Goal: Navigation & Orientation: Find specific page/section

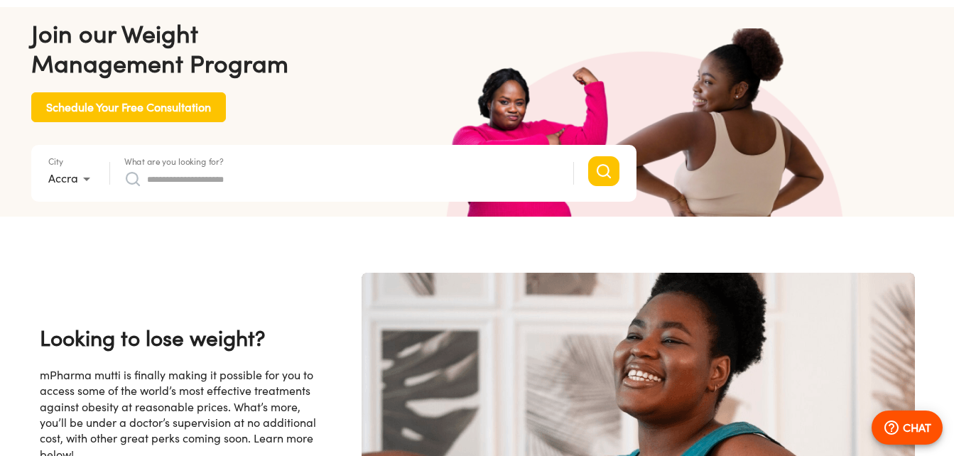
scroll to position [71, 0]
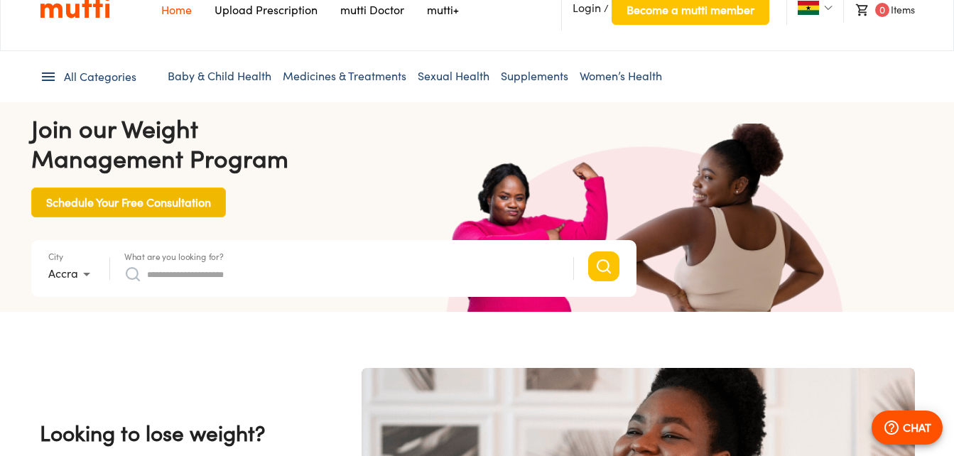
click at [156, 204] on span "Schedule Your Free Consultation" at bounding box center [128, 203] width 165 height 20
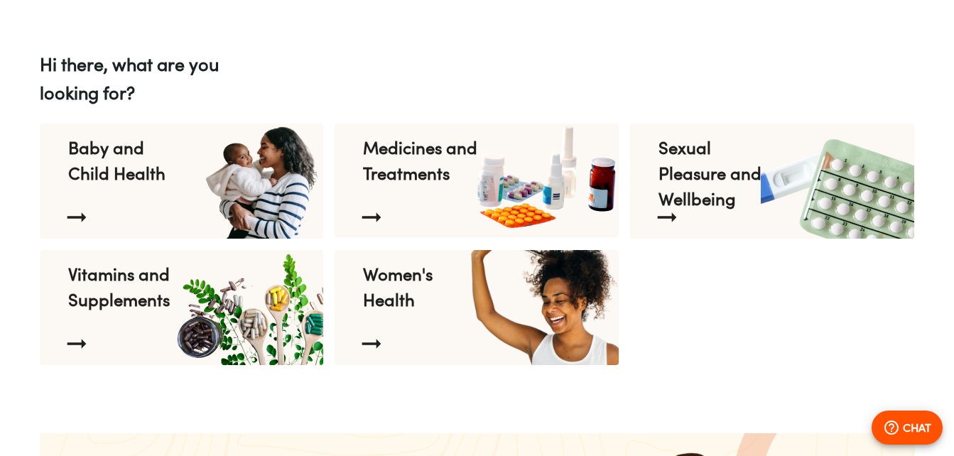
scroll to position [1563, 0]
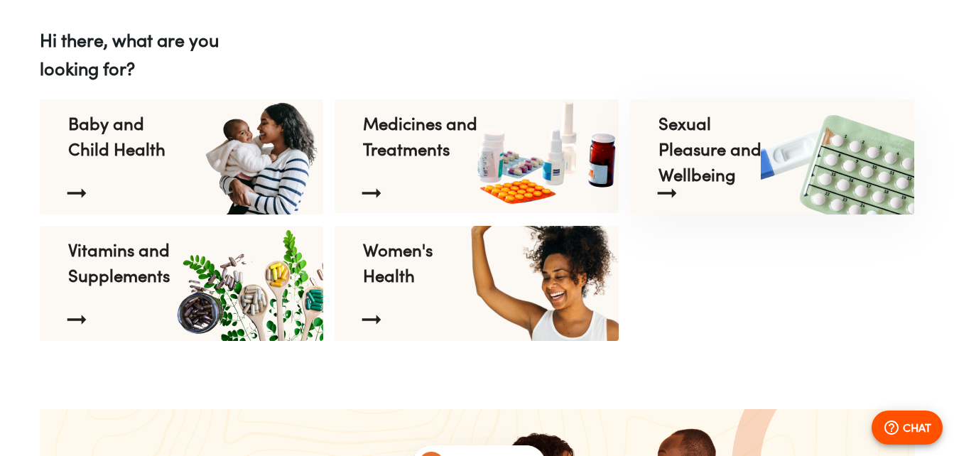
click at [685, 162] on p "Sexual Pleasure and Wellbeing" at bounding box center [717, 136] width 116 height 51
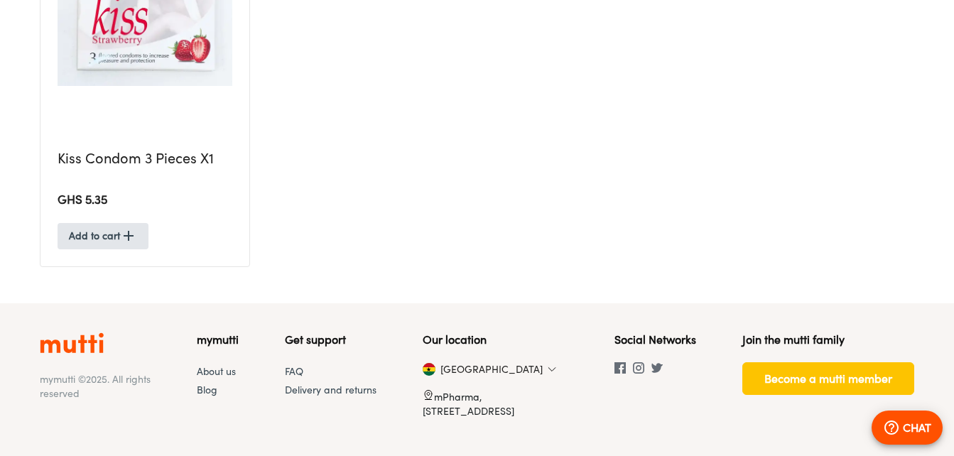
scroll to position [676, 0]
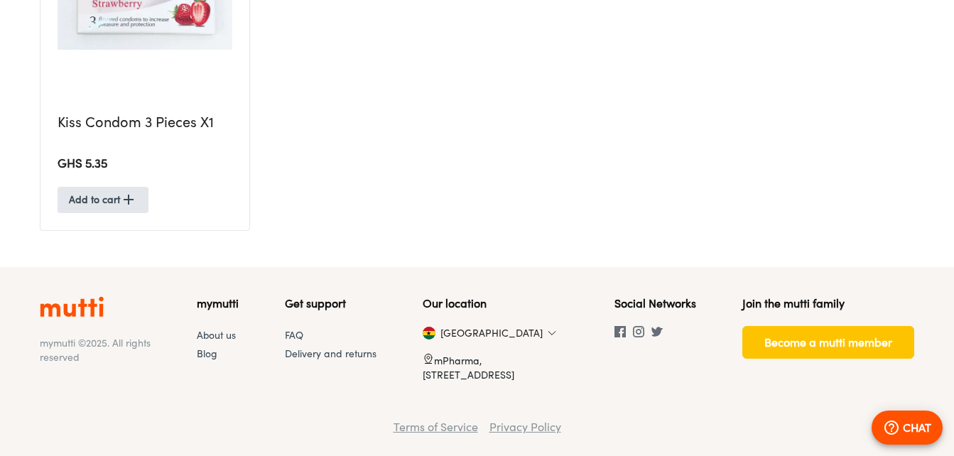
click at [444, 334] on section "[GEOGRAPHIC_DATA]" at bounding box center [433, 333] width 21 height 14
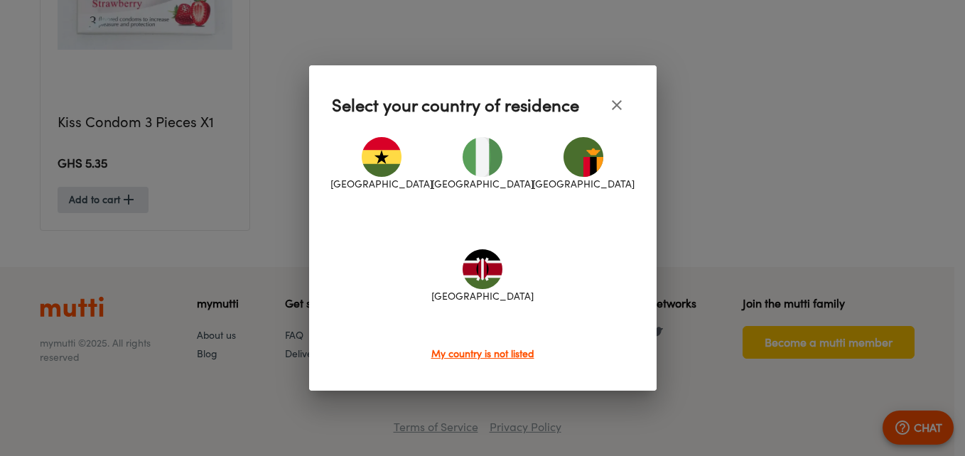
click at [485, 171] on img at bounding box center [483, 157] width 40 height 40
type input "*"
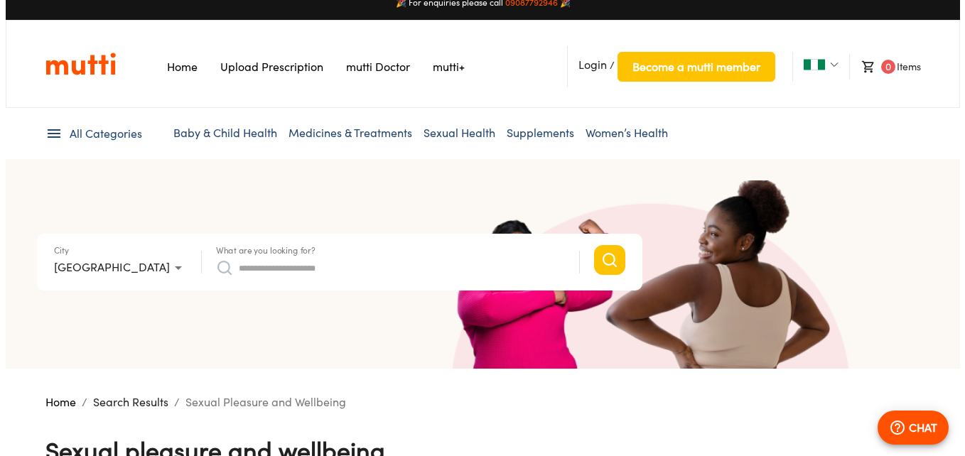
scroll to position [0, 0]
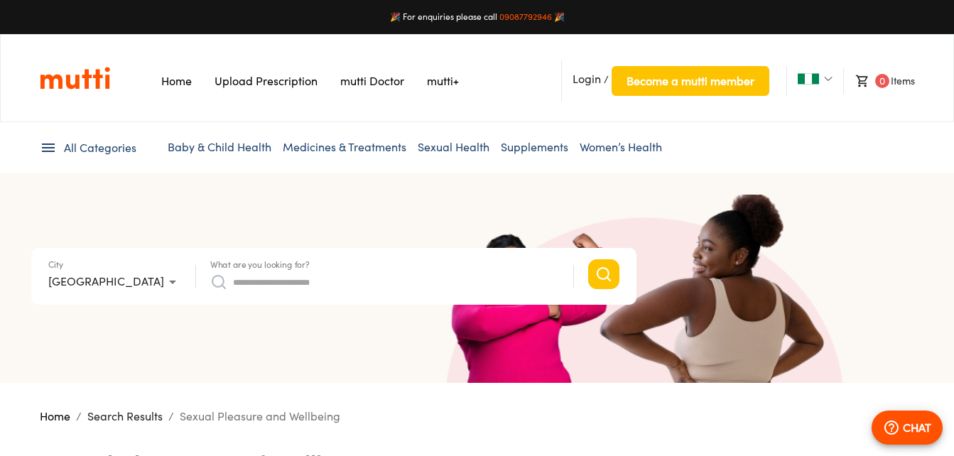
click at [448, 153] on link "Sexual Health" at bounding box center [454, 147] width 72 height 14
click at [463, 146] on link "Sexual Health" at bounding box center [454, 147] width 72 height 14
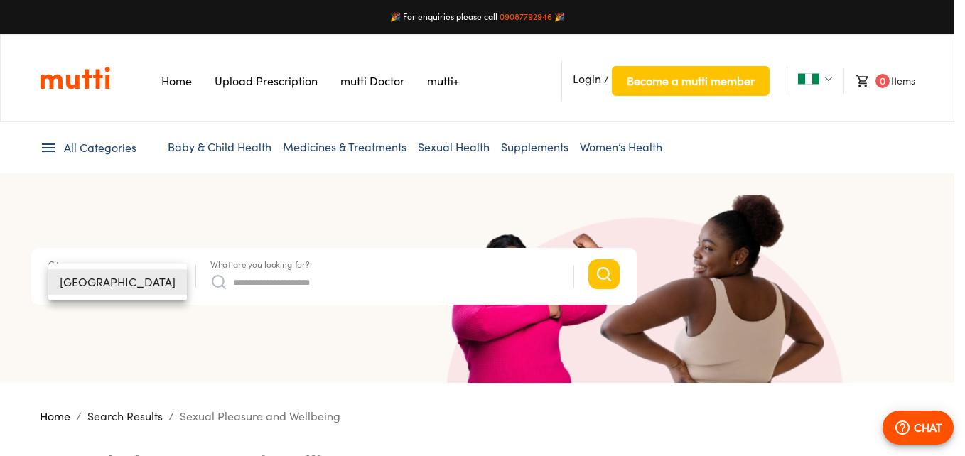
click at [80, 284] on li "[GEOGRAPHIC_DATA]" at bounding box center [117, 282] width 139 height 26
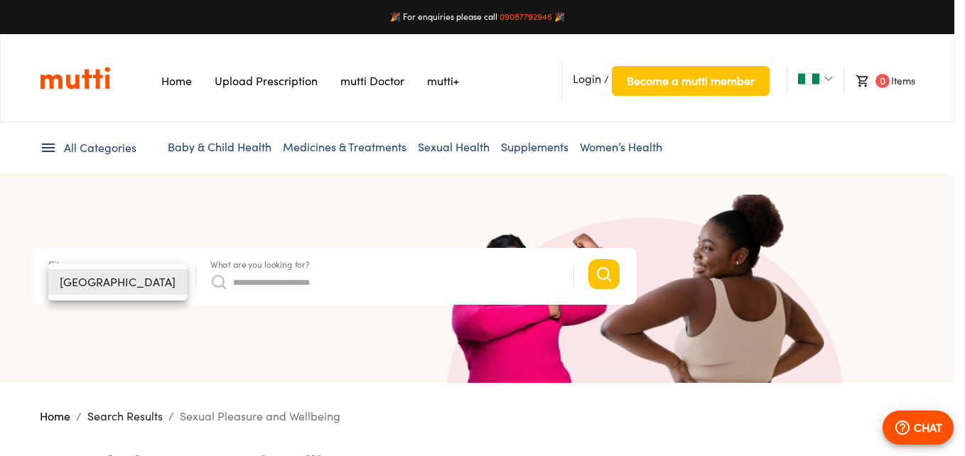
click at [90, 284] on li "[GEOGRAPHIC_DATA]" at bounding box center [117, 282] width 139 height 26
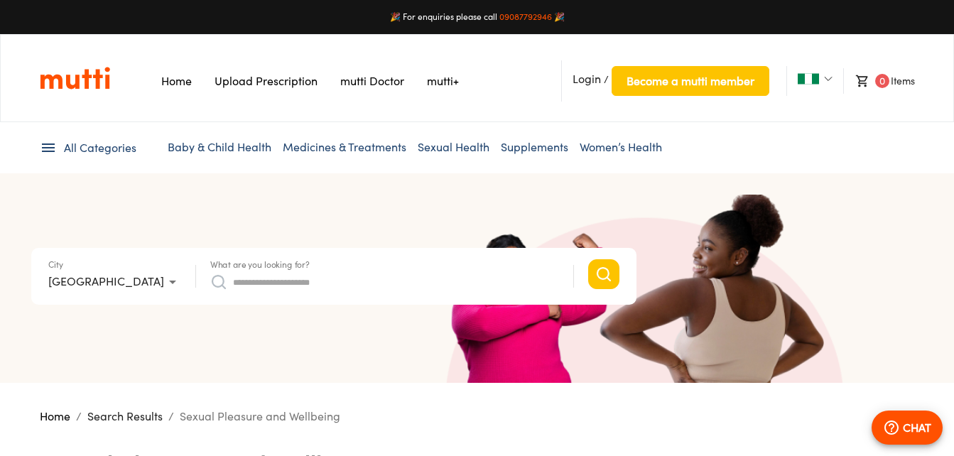
click at [79, 150] on span "All Categories" at bounding box center [100, 148] width 72 height 16
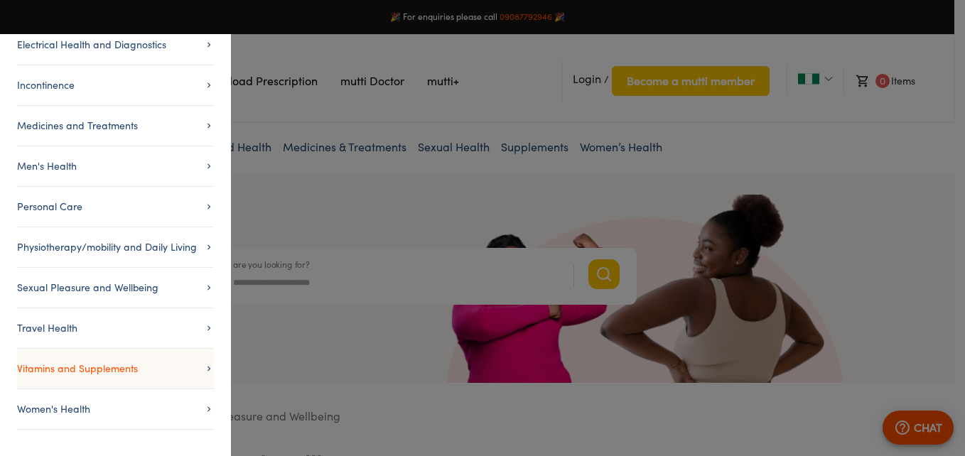
scroll to position [142, 0]
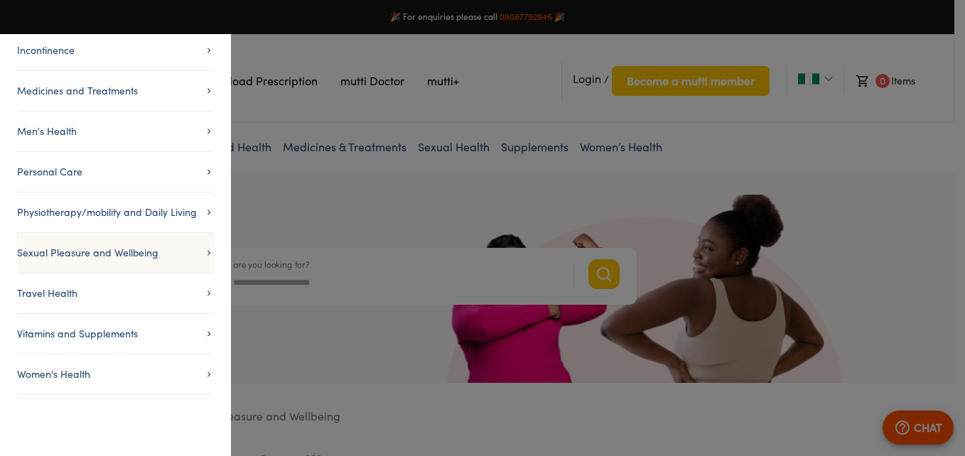
click at [115, 260] on li "Sexual Pleasure and Wellbeing" at bounding box center [115, 252] width 197 height 41
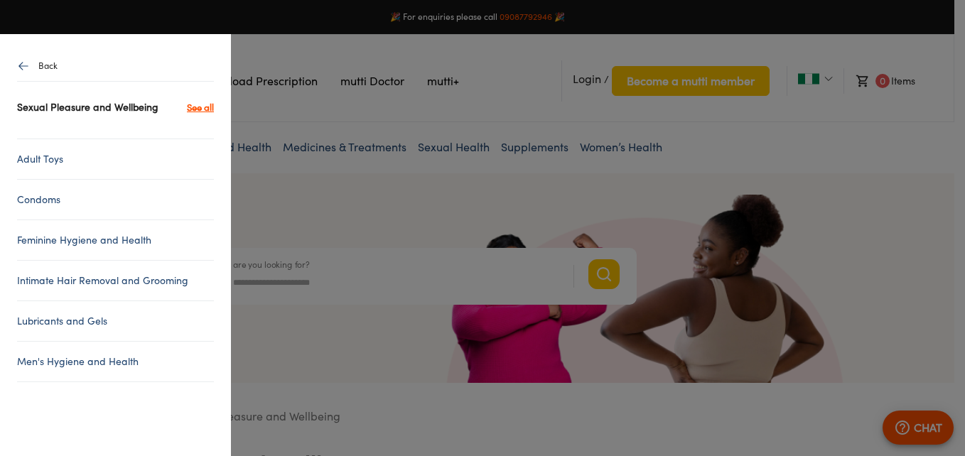
scroll to position [0, 0]
click at [22, 64] on icon "button" at bounding box center [23, 66] width 13 height 13
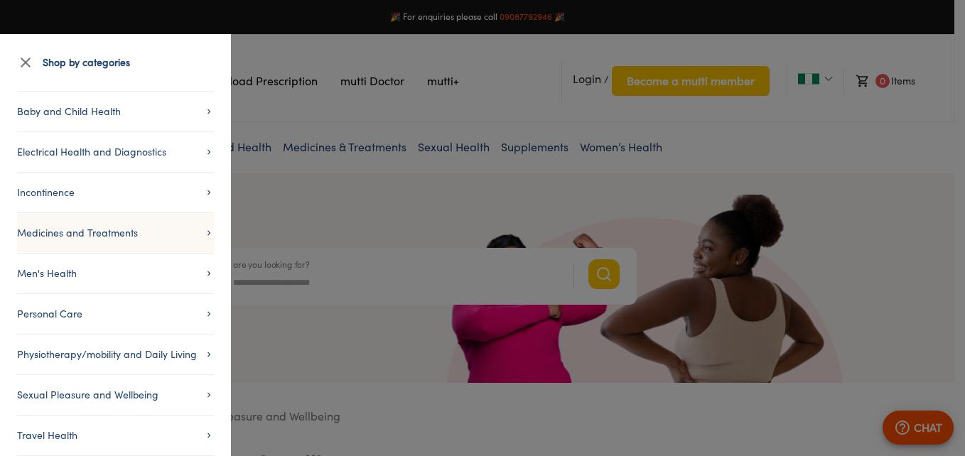
click at [119, 214] on li "Medicines and Treatments" at bounding box center [115, 232] width 197 height 41
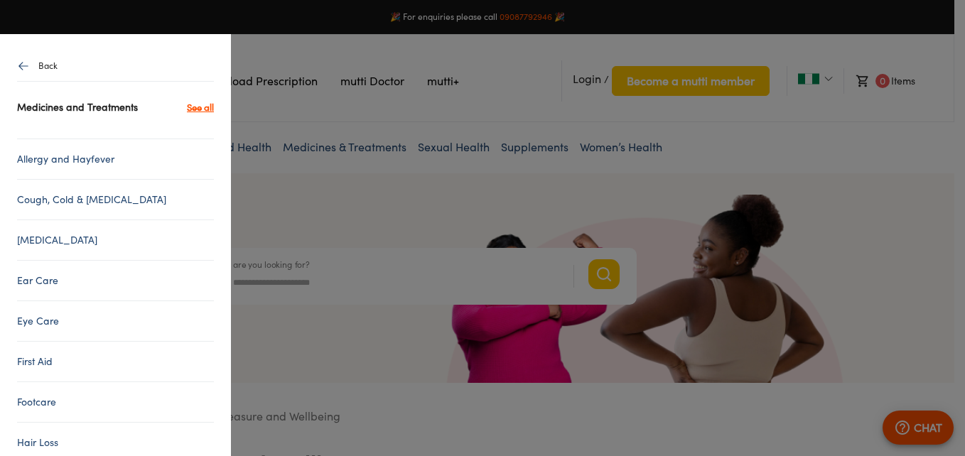
click at [18, 67] on icon "button" at bounding box center [23, 66] width 13 height 13
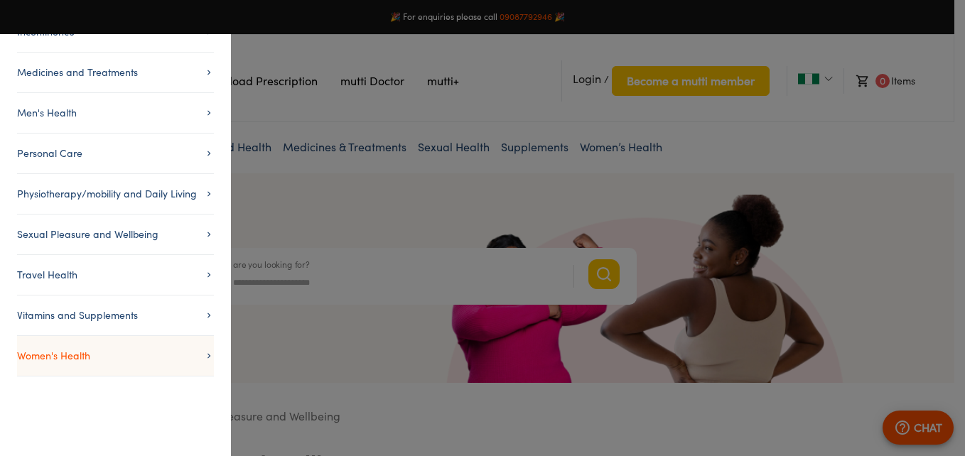
click at [95, 358] on span "Women's Health" at bounding box center [115, 355] width 197 height 17
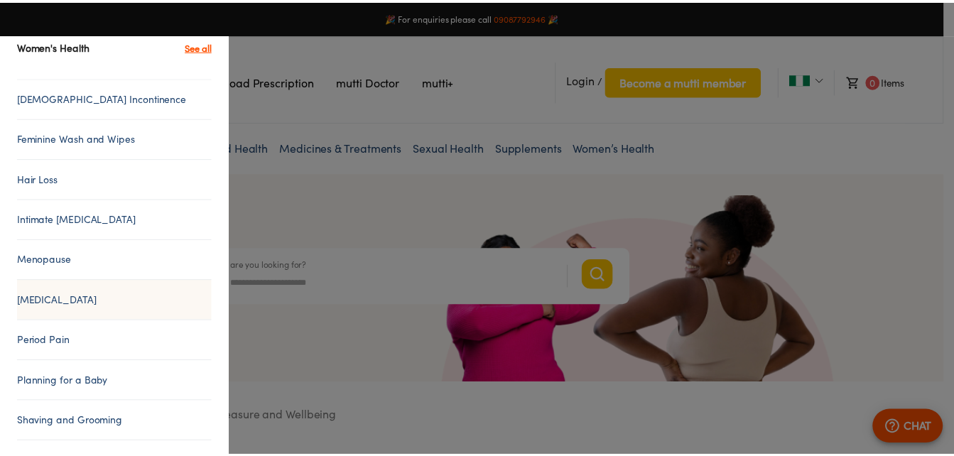
scroll to position [50, 0]
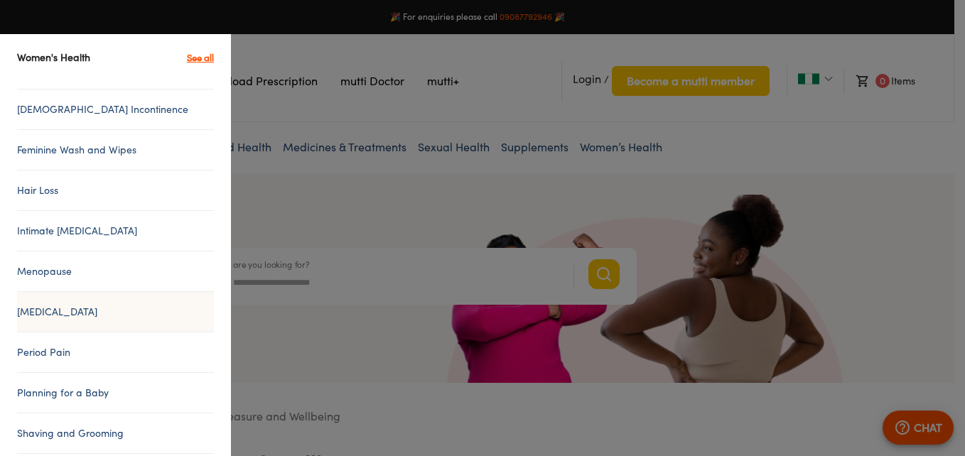
click at [97, 186] on link "Hair Loss" at bounding box center [115, 190] width 197 height 17
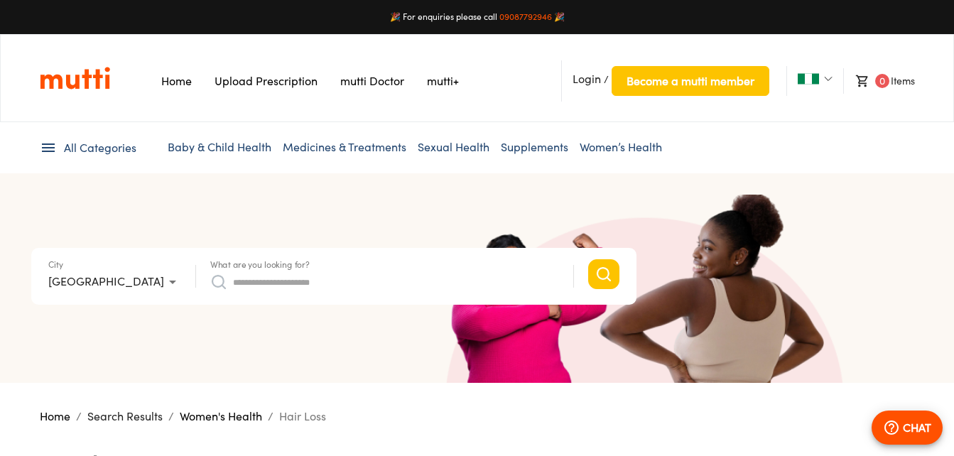
click at [45, 153] on icon at bounding box center [48, 147] width 17 height 17
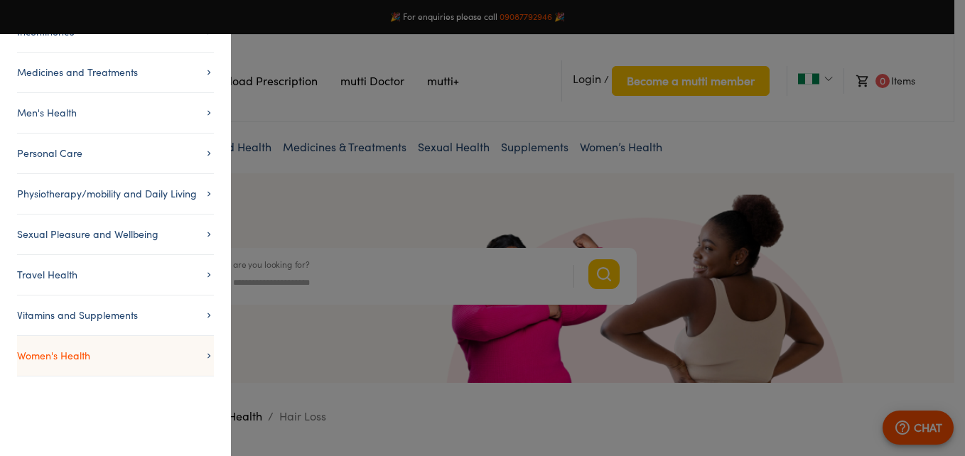
click at [75, 350] on span "Women's Health" at bounding box center [115, 355] width 197 height 17
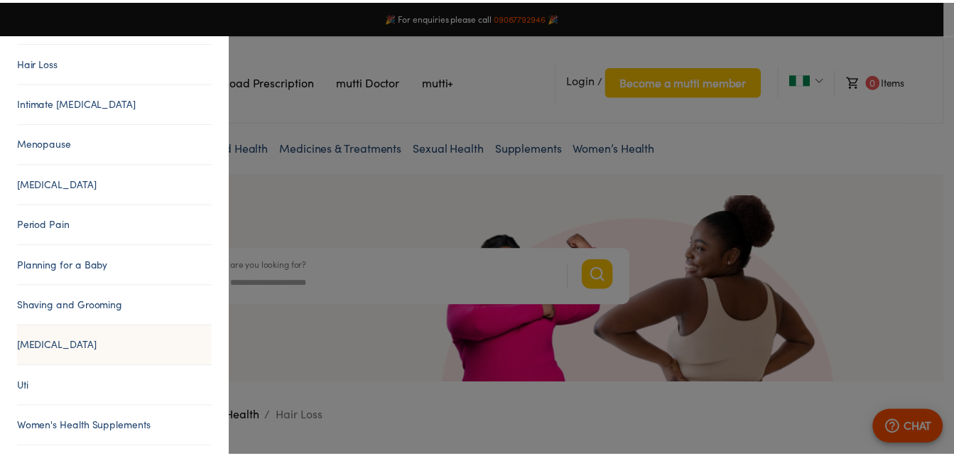
scroll to position [192, 0]
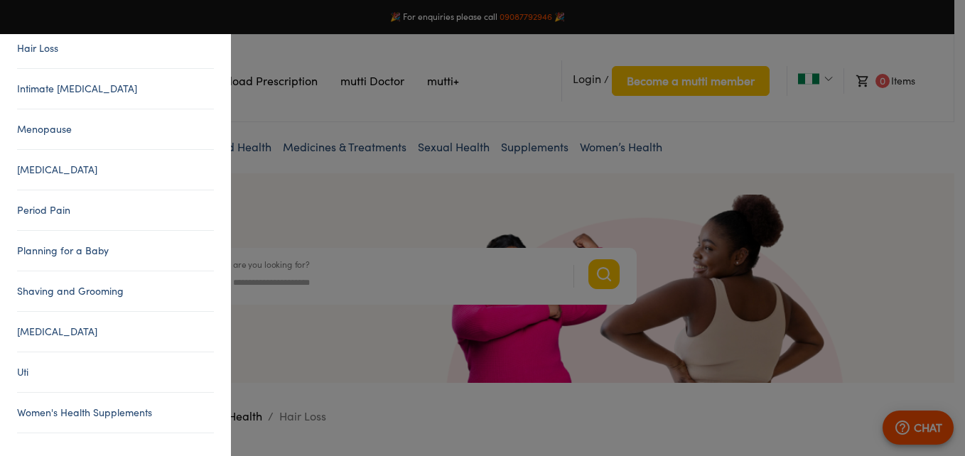
click at [32, 366] on link "Uti" at bounding box center [115, 372] width 197 height 17
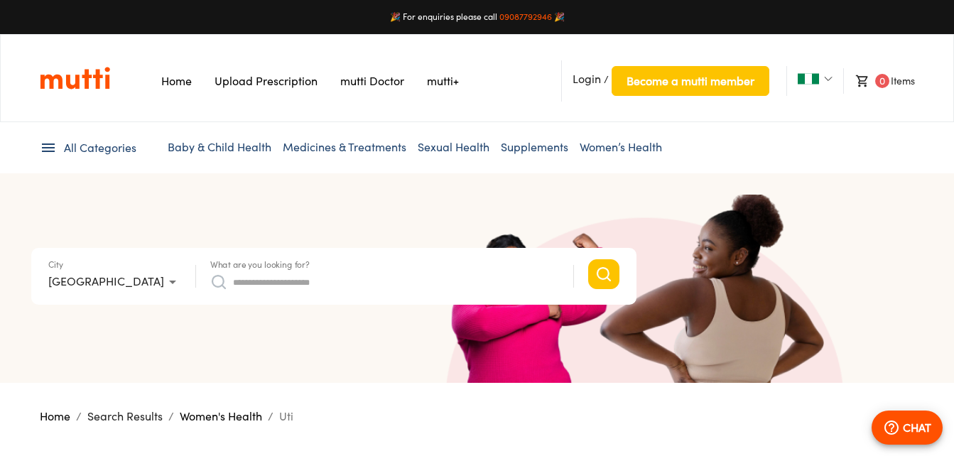
click at [72, 80] on img "Link on the logo navigates to HomePage" at bounding box center [75, 78] width 70 height 24
